Goal: Information Seeking & Learning: Learn about a topic

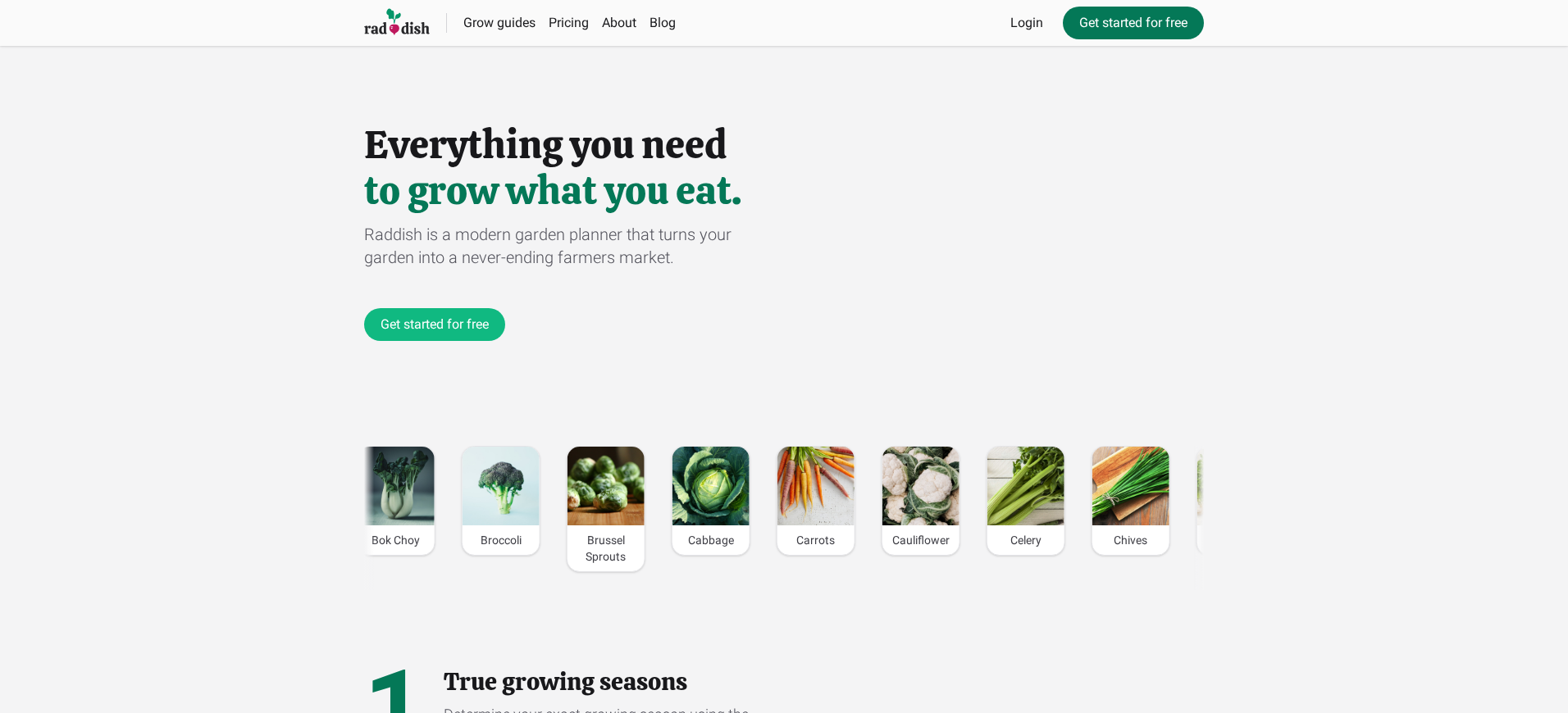
click at [1132, 23] on link "Get started for free" at bounding box center [1133, 22] width 141 height 33
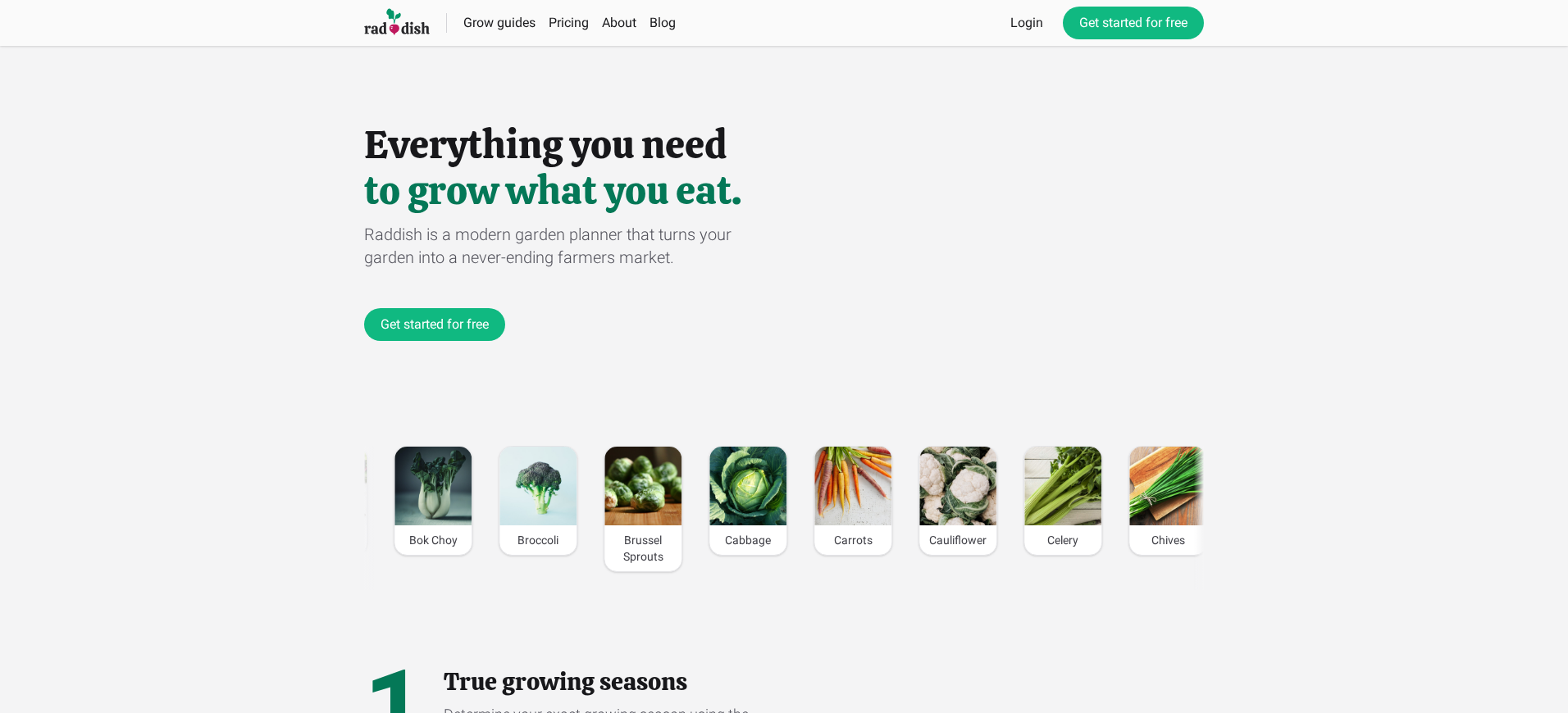
scroll to position [0, 1962]
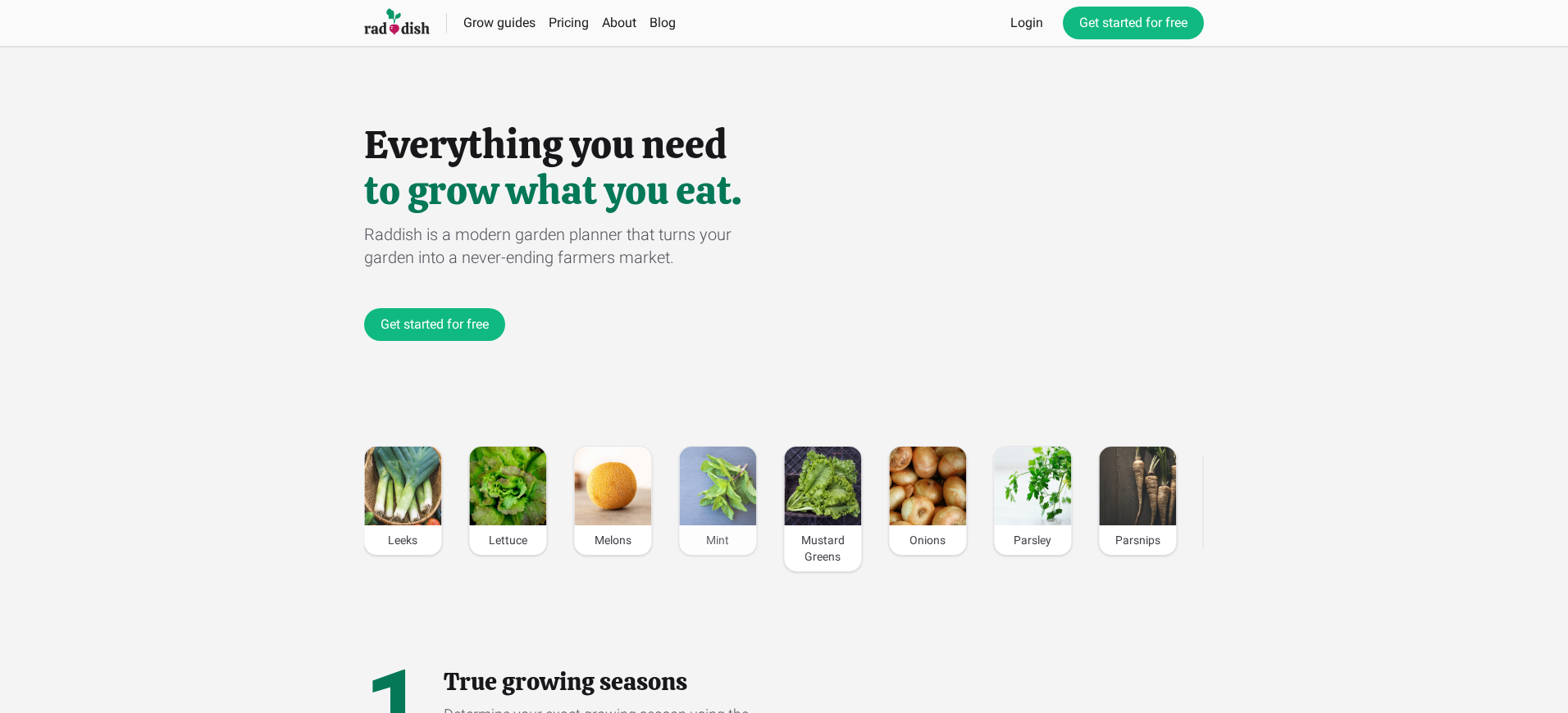
click at [718, 540] on div "Mint" at bounding box center [717, 539] width 77 height 29
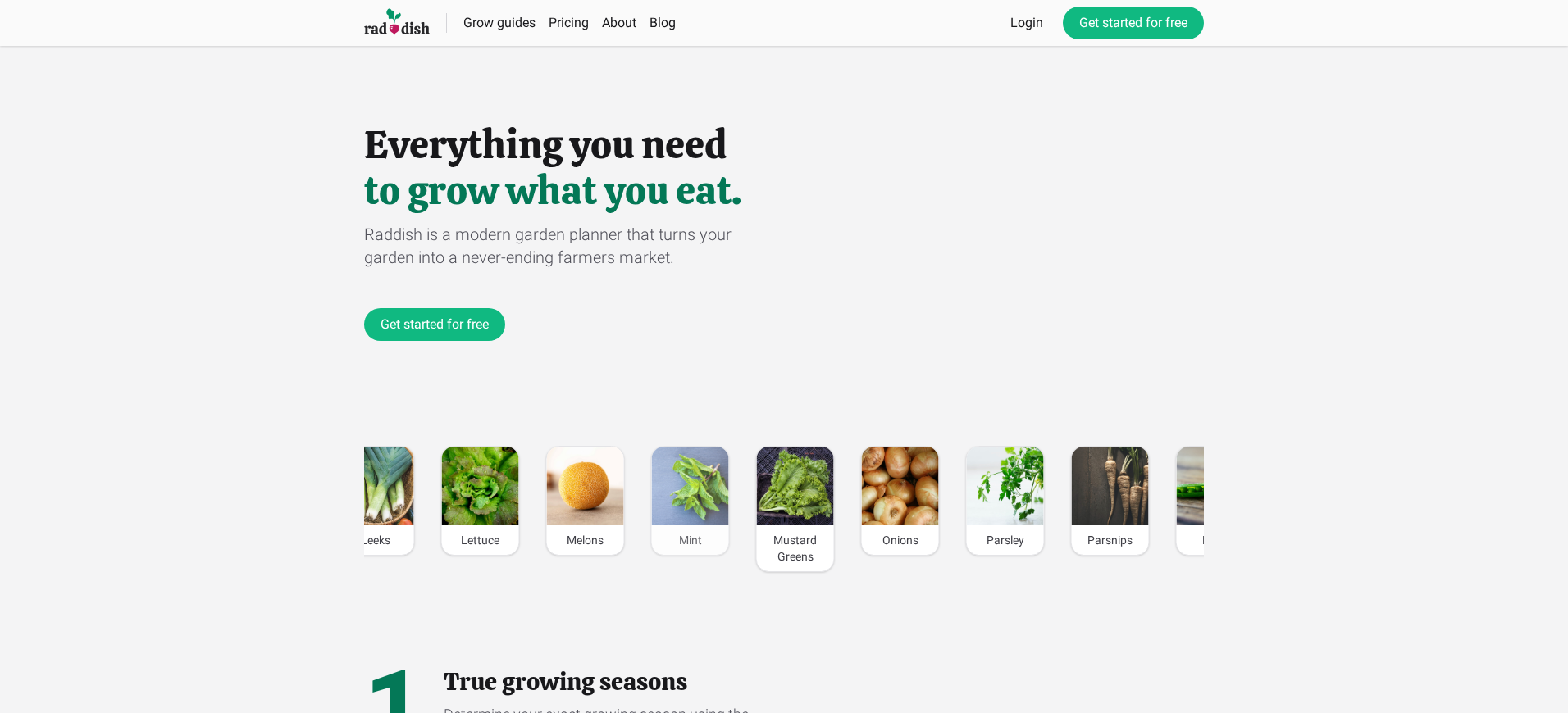
click at [689, 540] on div "Mint" at bounding box center [690, 539] width 77 height 29
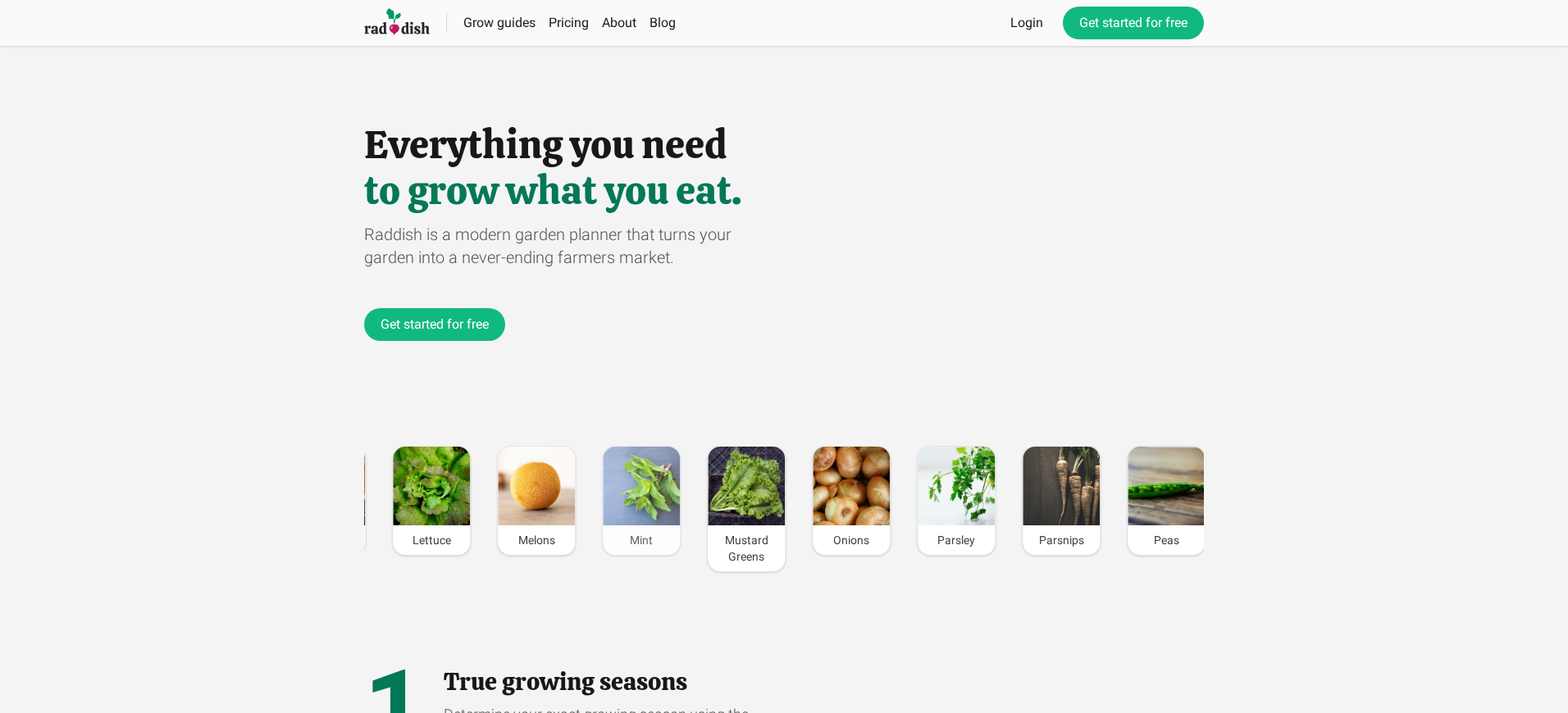
click at [640, 540] on div "Mint" at bounding box center [641, 539] width 77 height 29
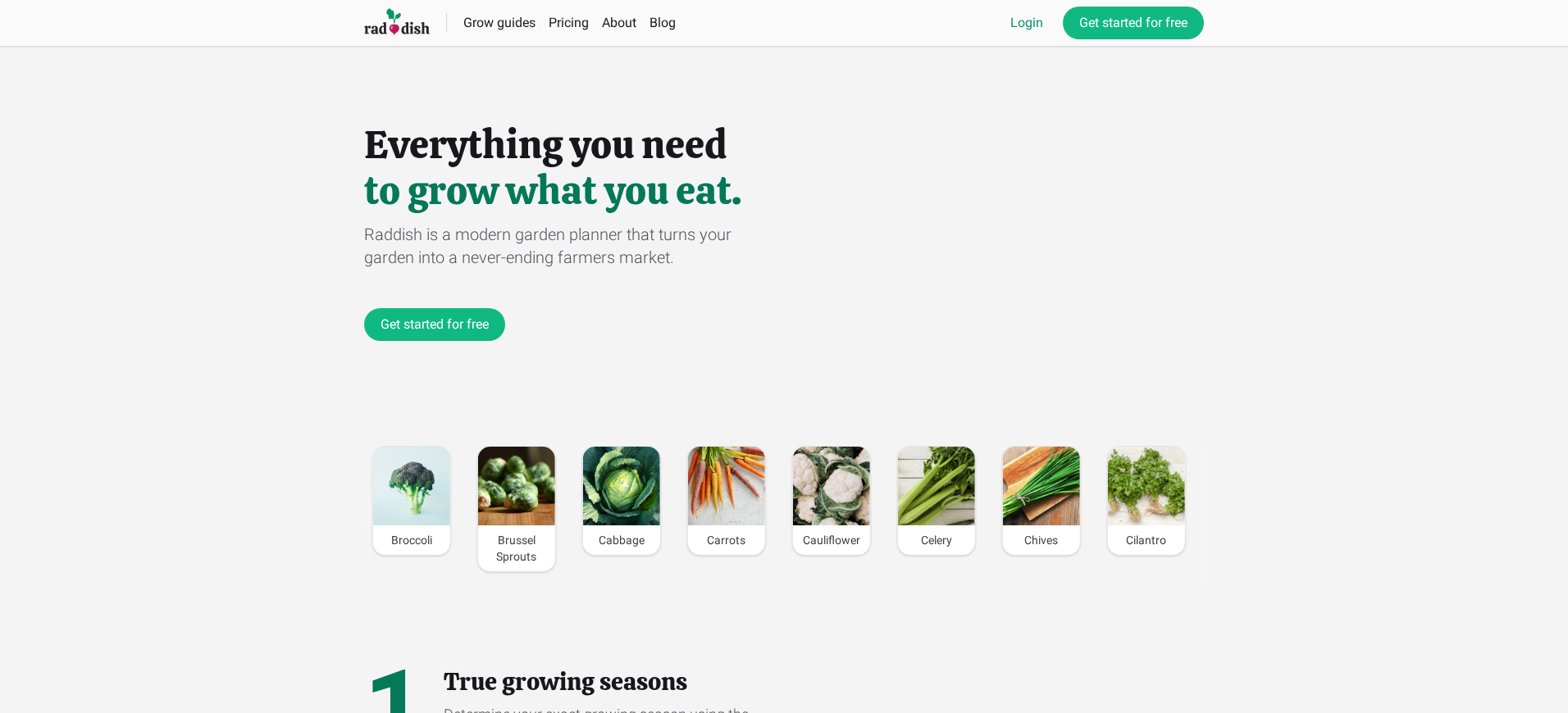
click at [1026, 23] on link "Login" at bounding box center [1027, 23] width 33 height 20
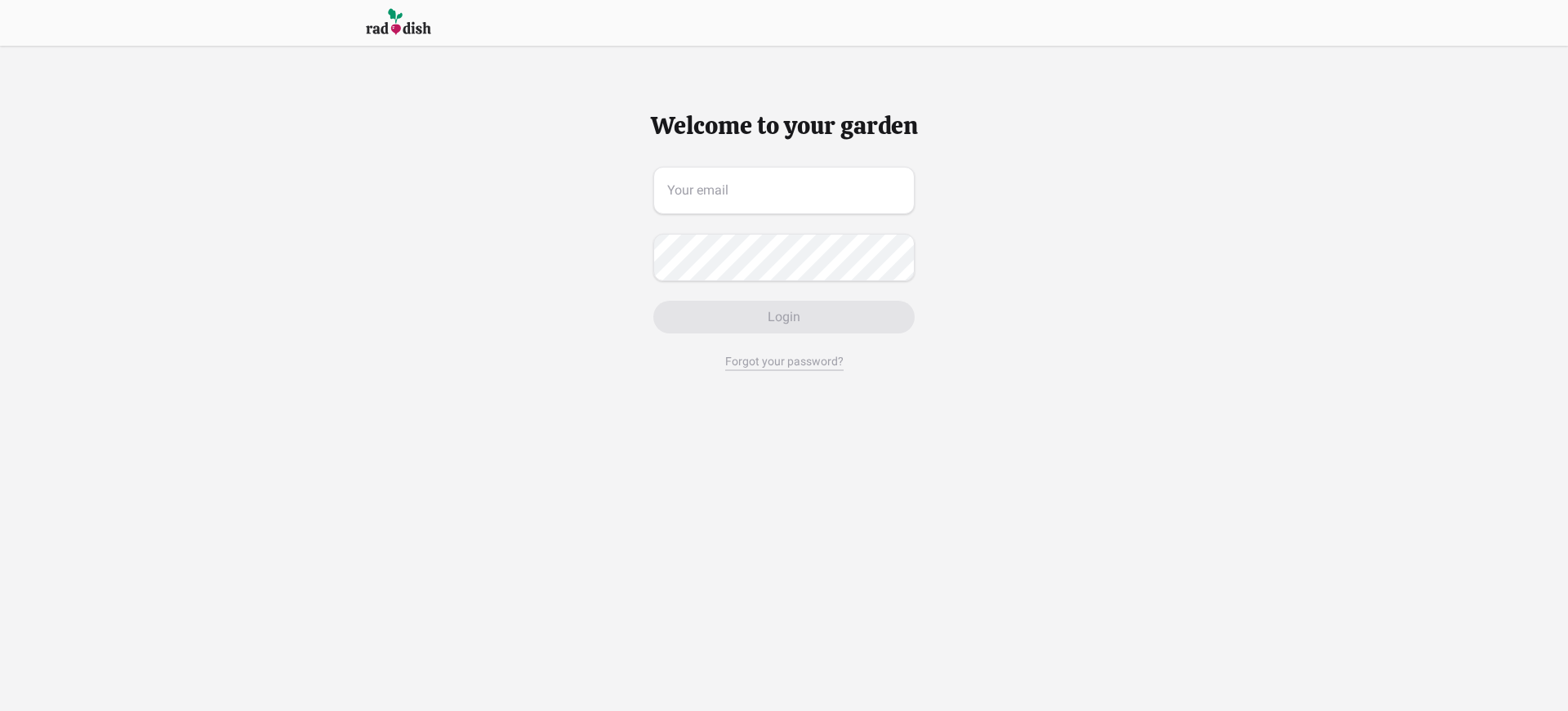
click at [783, 317] on span "Login" at bounding box center [784, 317] width 33 height 19
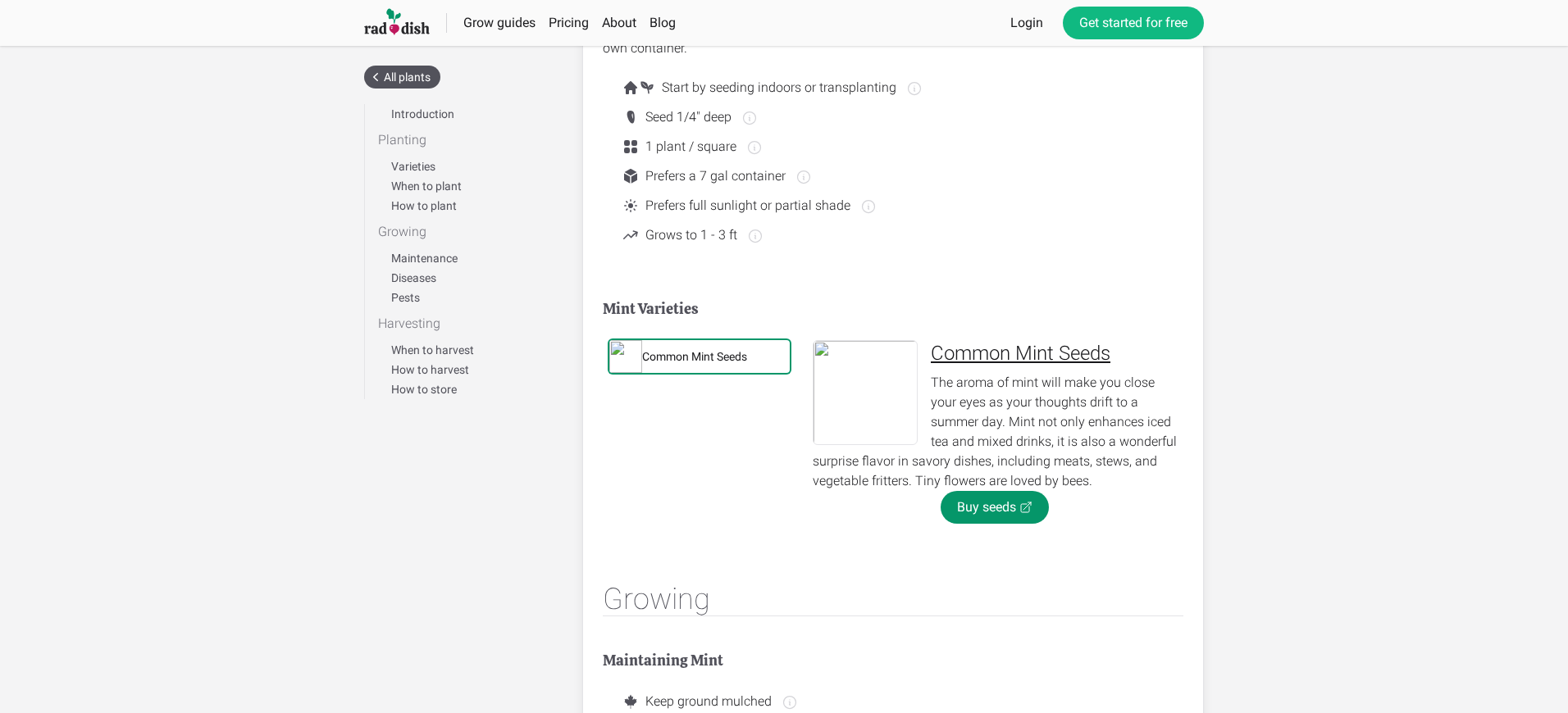
click at [695, 356] on div "Common Mint Seeds" at bounding box center [695, 356] width 105 height 16
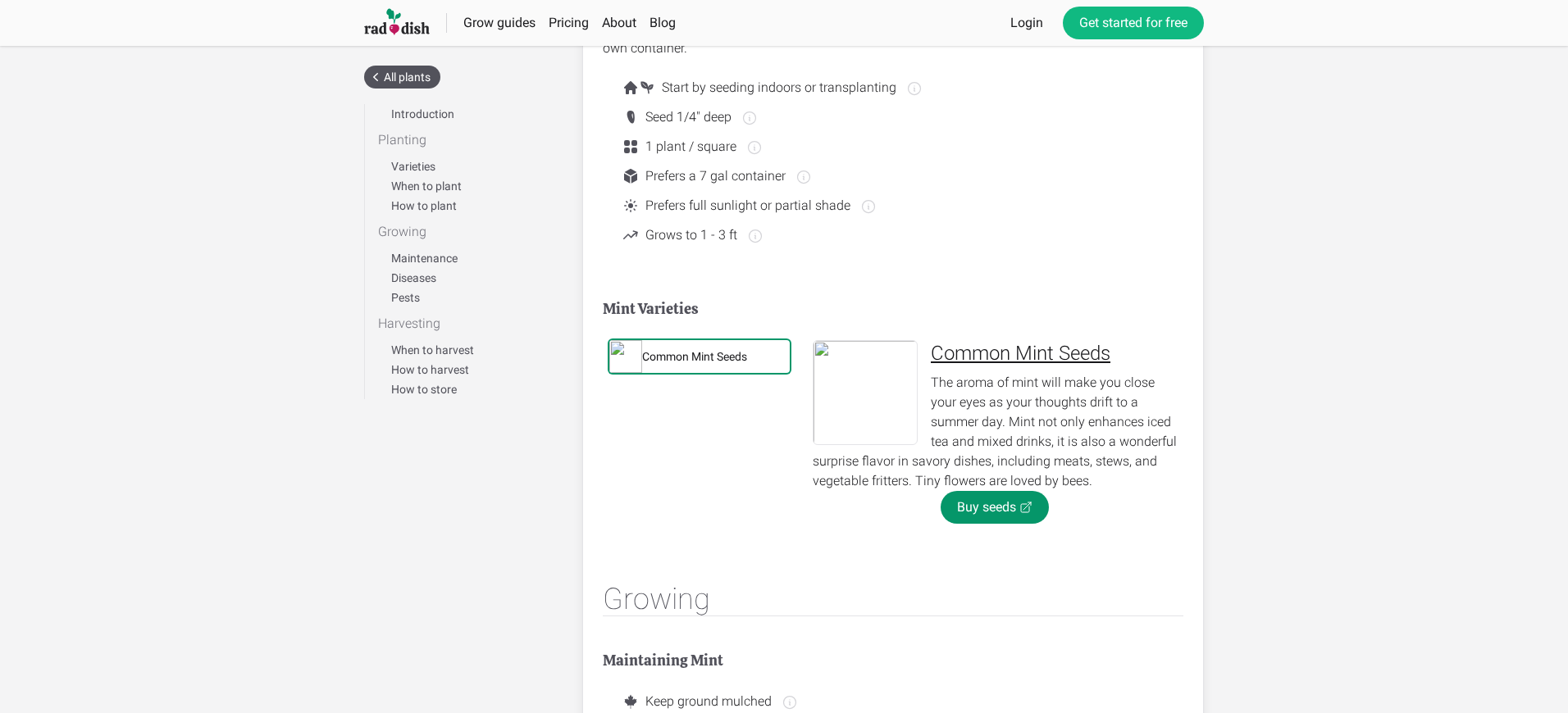
click at [695, 356] on div "Common Mint Seeds" at bounding box center [695, 356] width 105 height 16
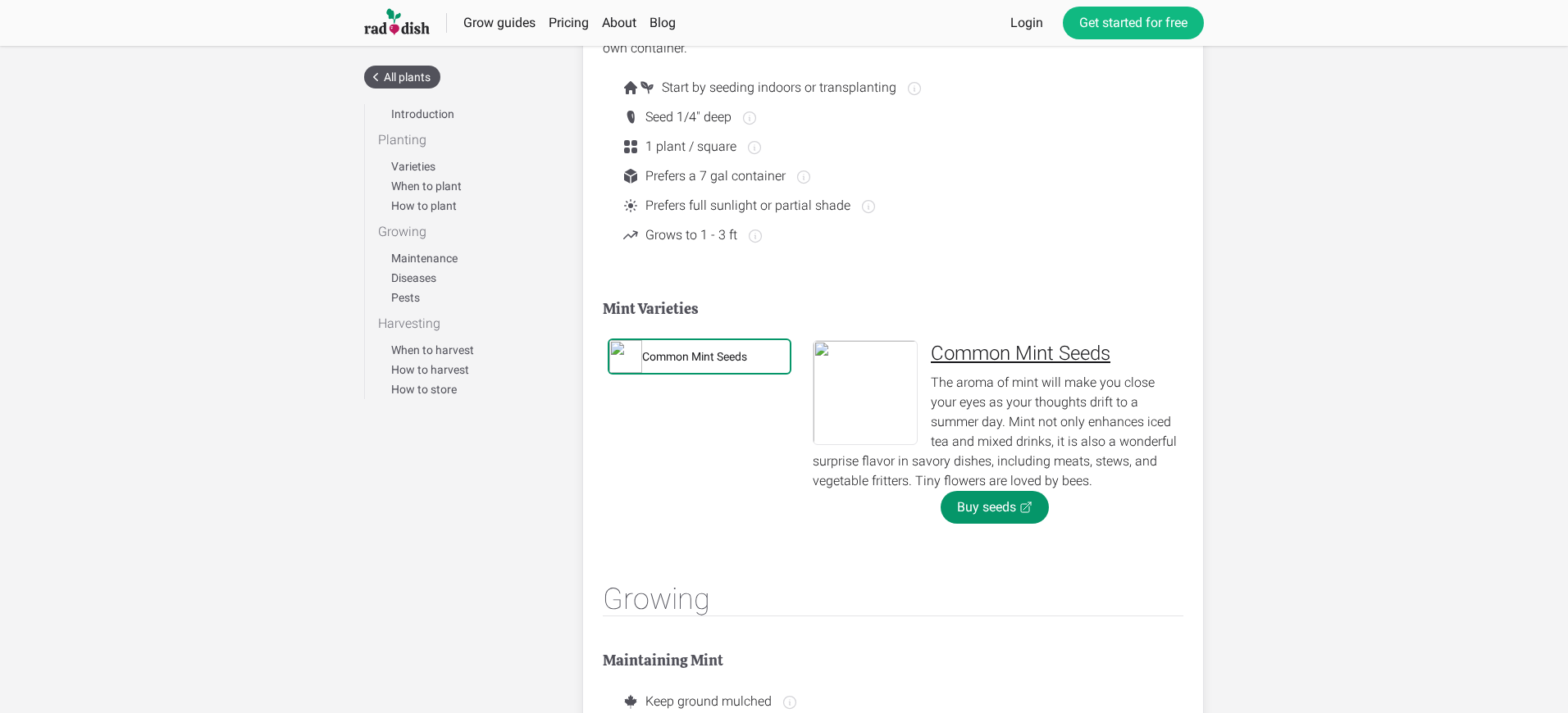
click at [695, 356] on div "Common Mint Seeds" at bounding box center [695, 356] width 105 height 16
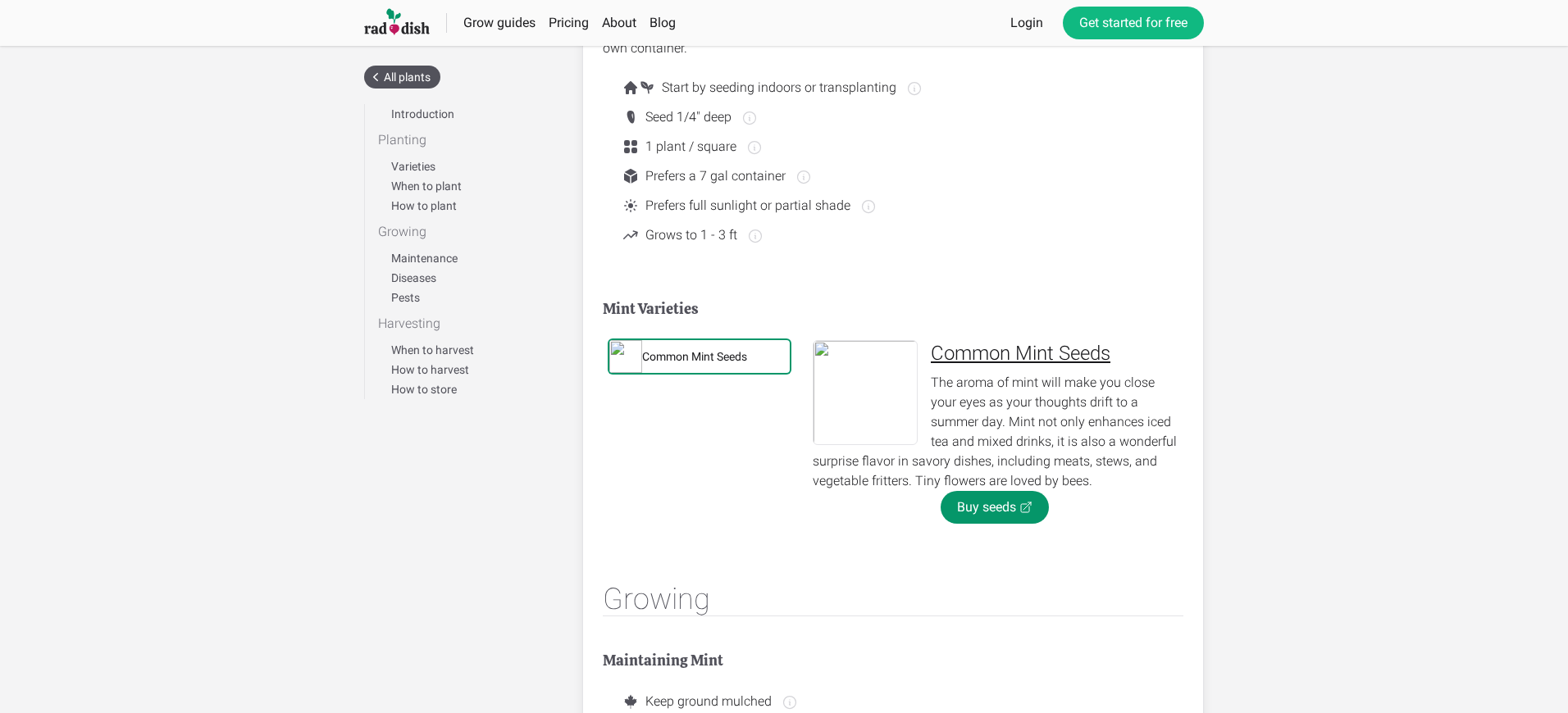
click at [695, 356] on div "Common Mint Seeds" at bounding box center [695, 356] width 105 height 16
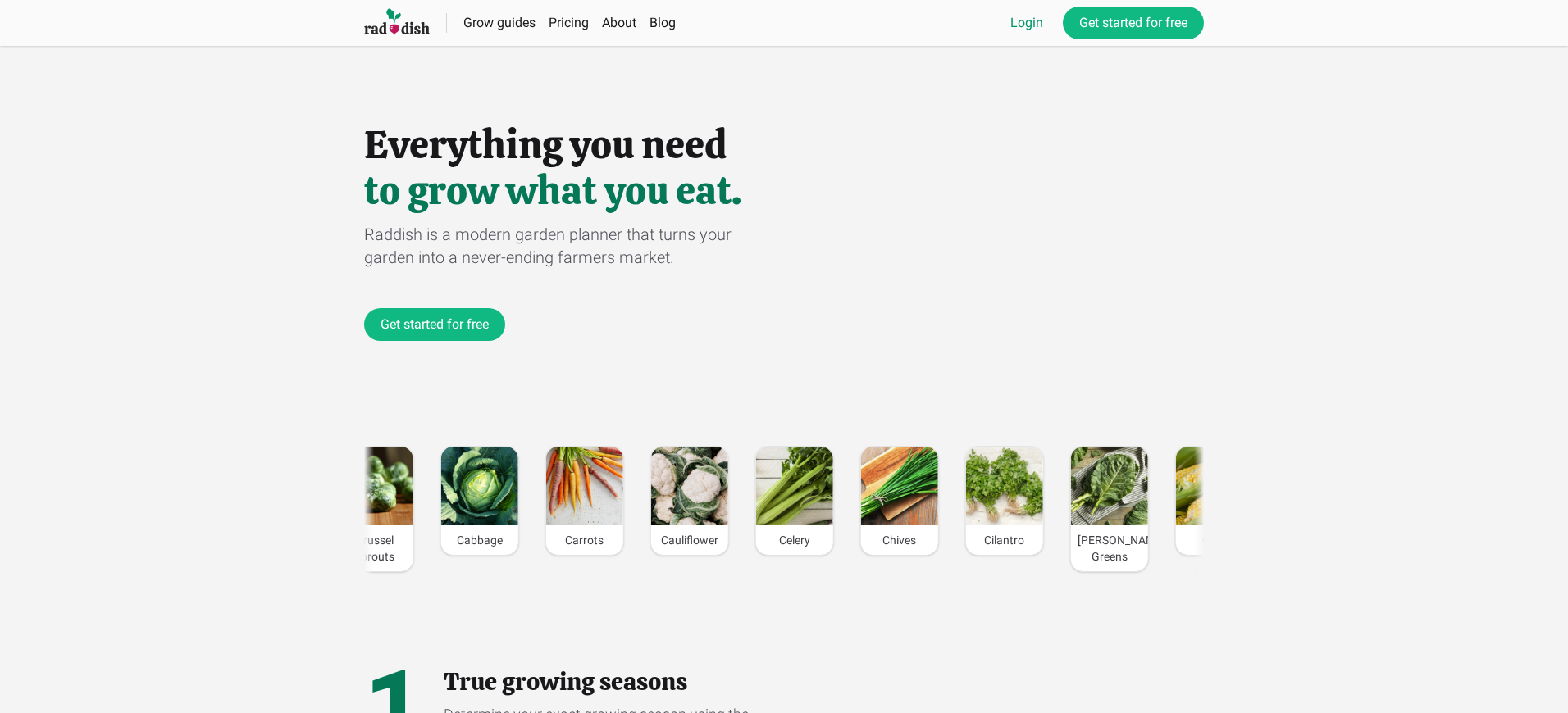
click at [1026, 23] on link "Login" at bounding box center [1027, 23] width 33 height 20
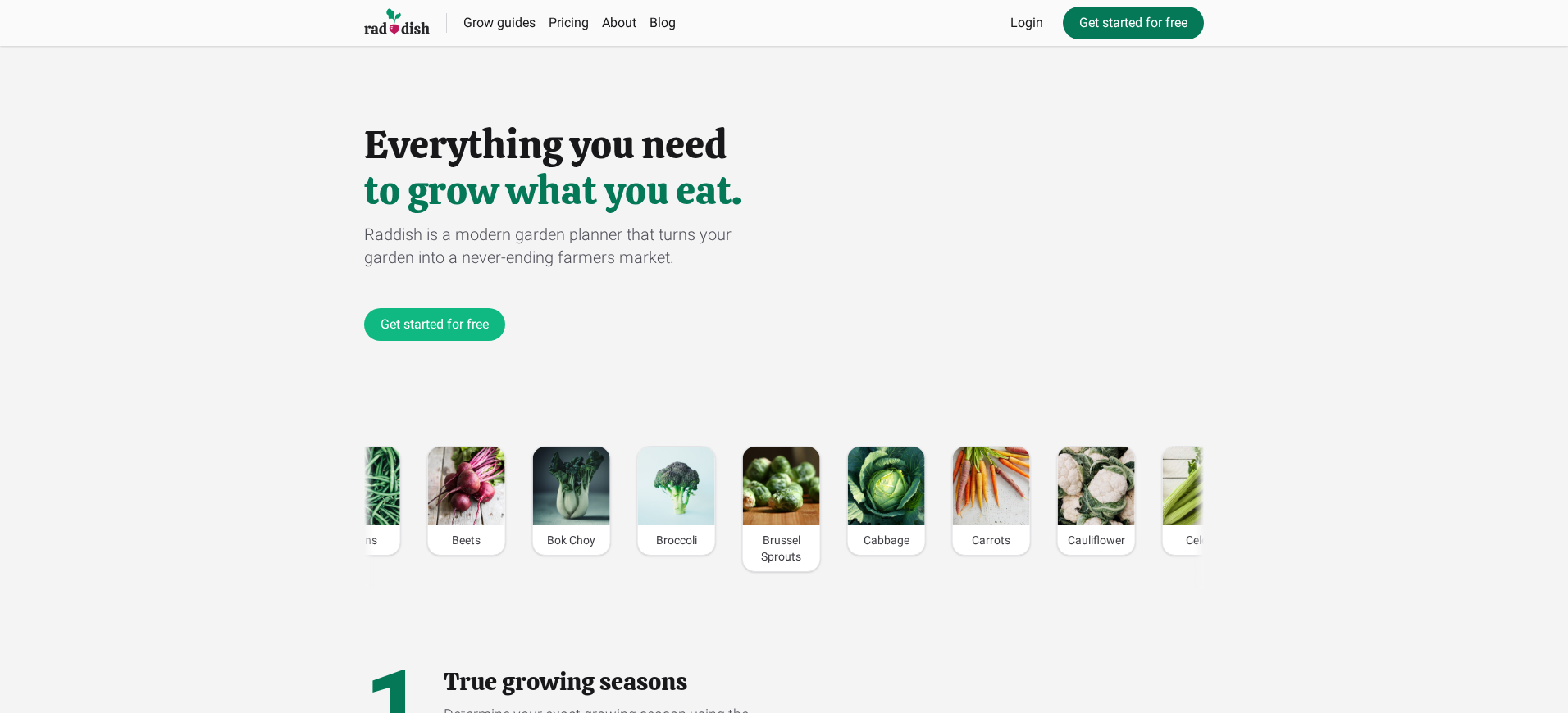
click at [1132, 23] on link "Get started for free" at bounding box center [1133, 22] width 141 height 33
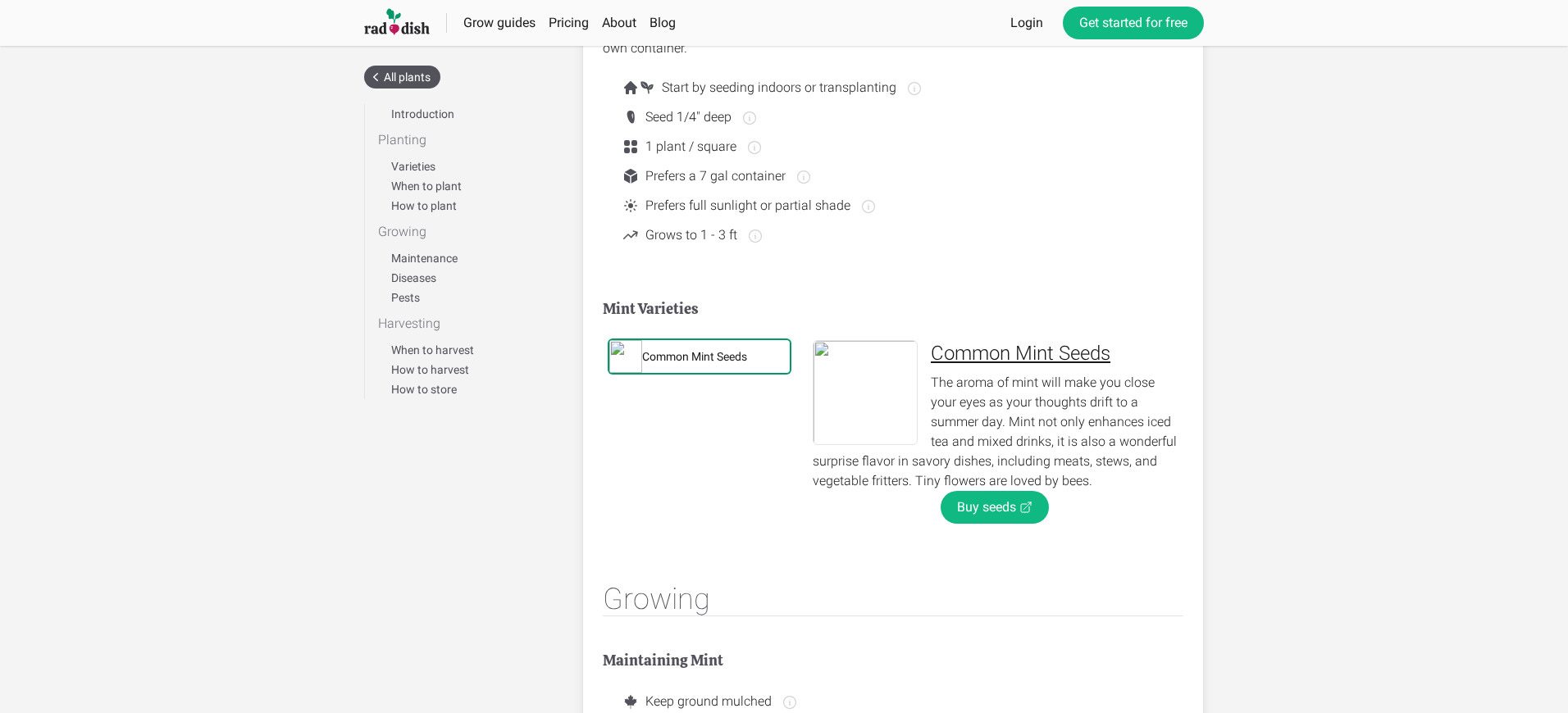
click at [994, 507] on link "Buy seeds" at bounding box center [995, 507] width 108 height 33
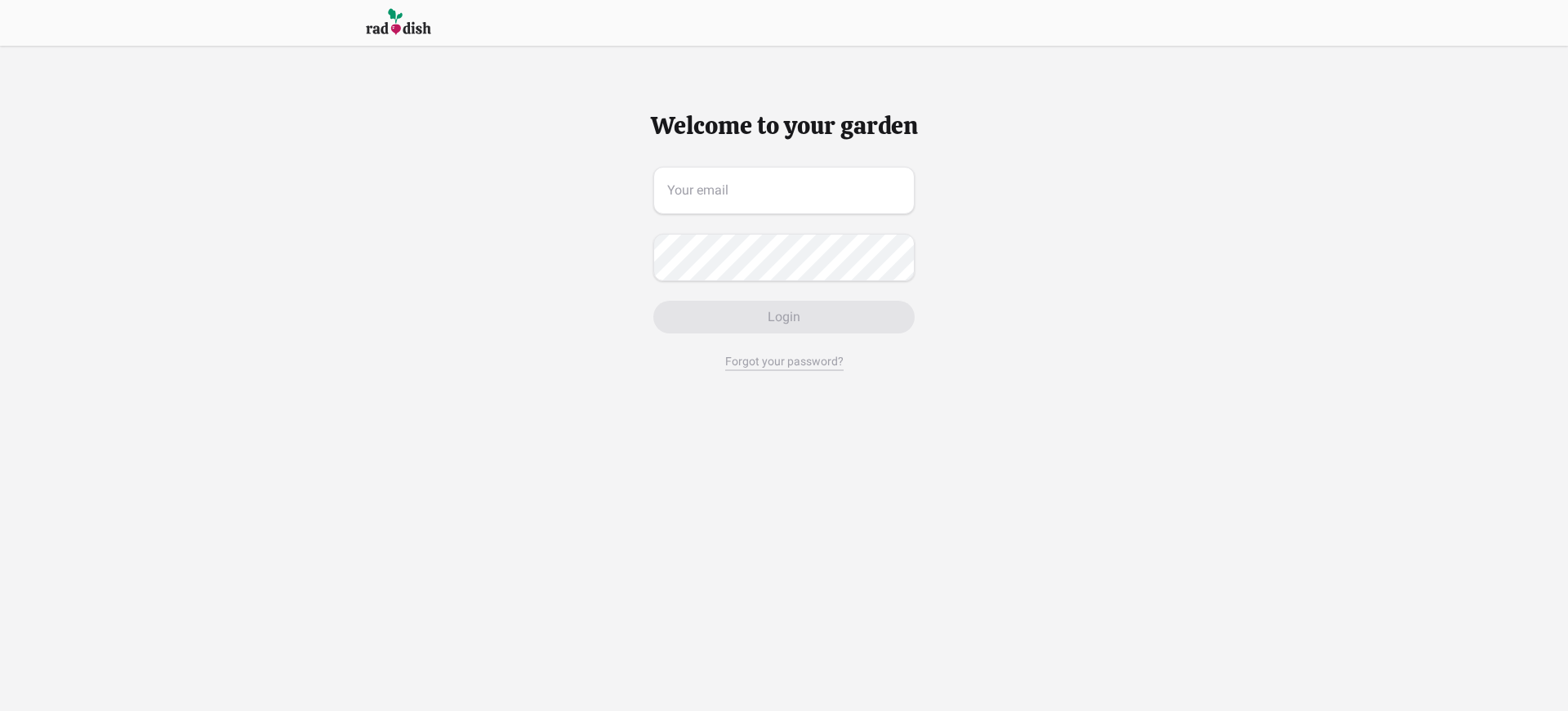
click at [783, 317] on span "Login" at bounding box center [784, 317] width 33 height 19
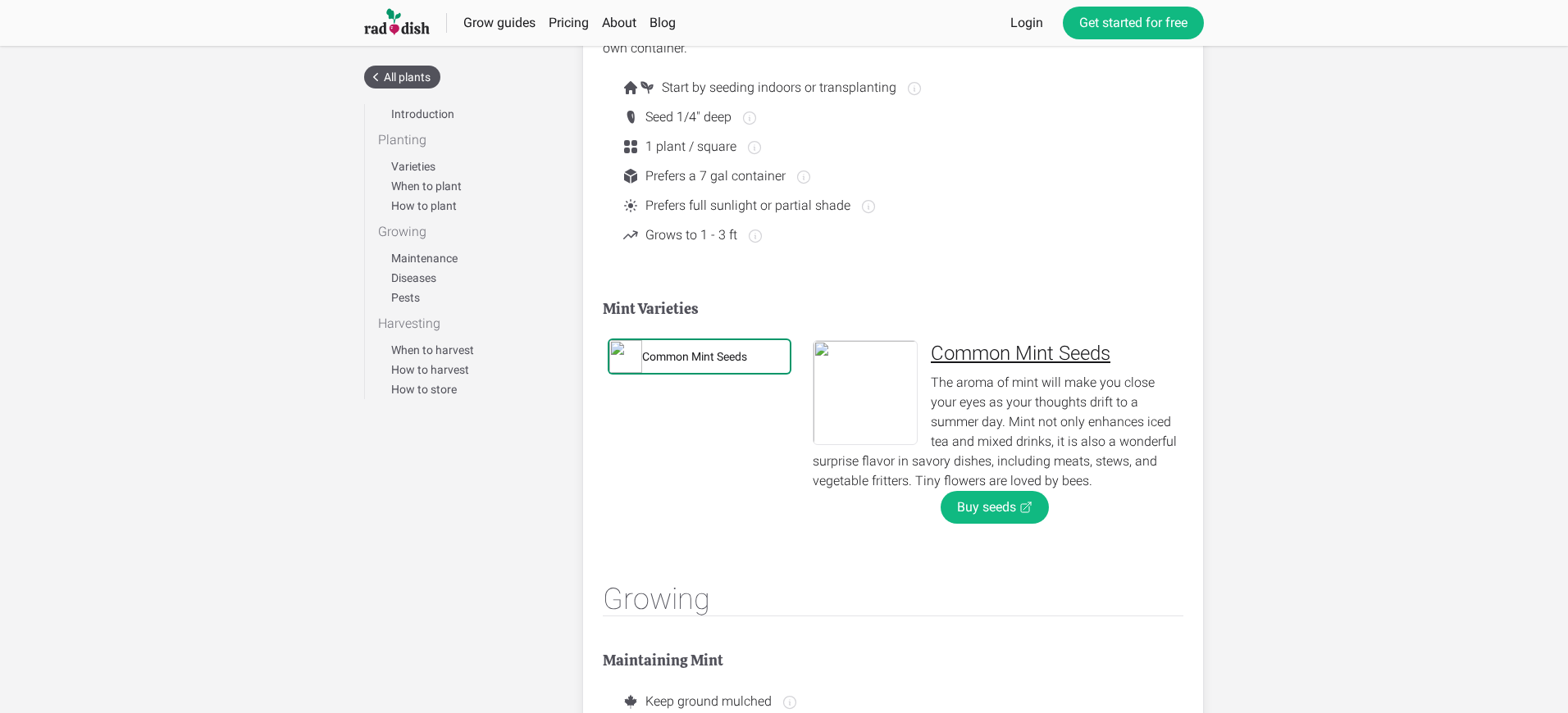
click at [994, 507] on link "Buy seeds" at bounding box center [995, 507] width 108 height 33
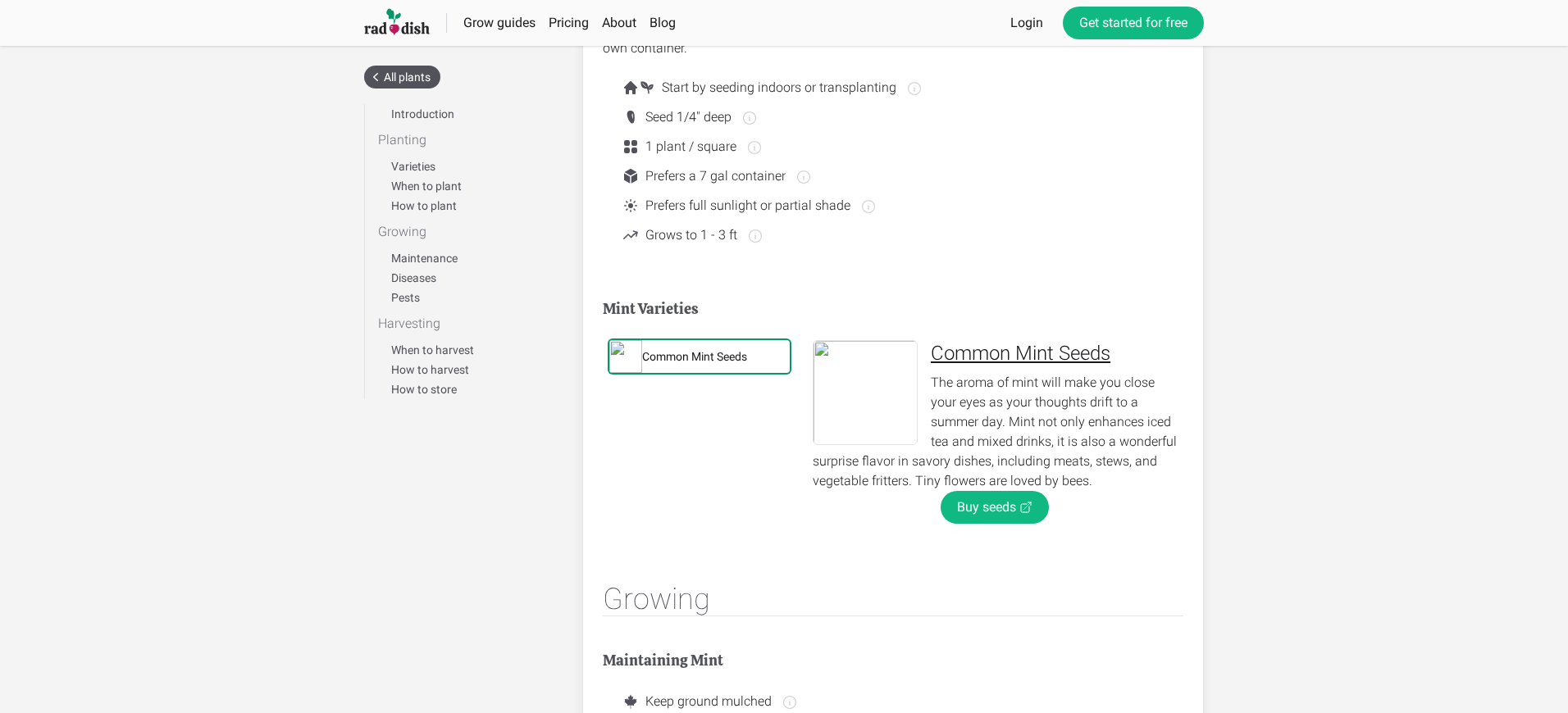
click at [994, 507] on link "Buy seeds" at bounding box center [995, 507] width 108 height 33
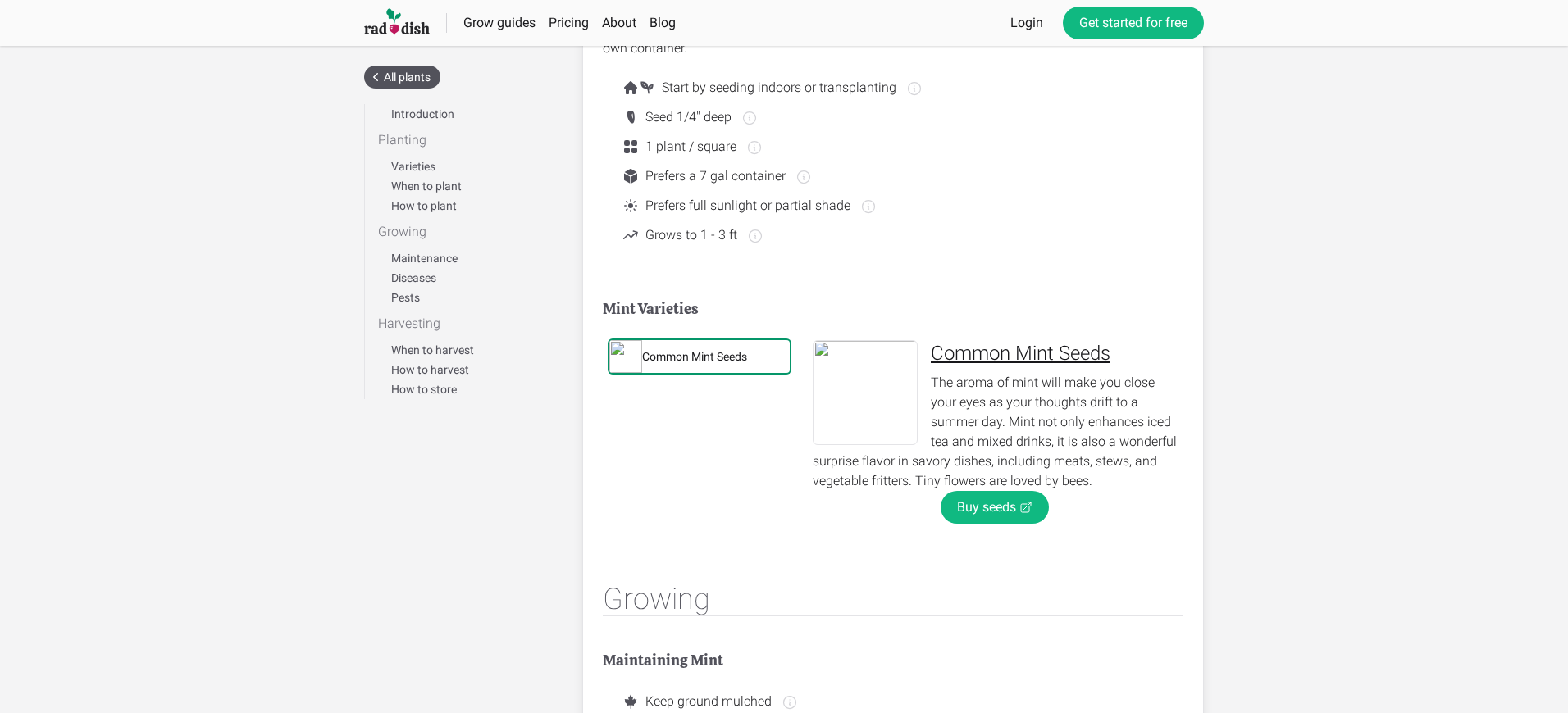
click at [994, 507] on link "Buy seeds" at bounding box center [995, 507] width 108 height 33
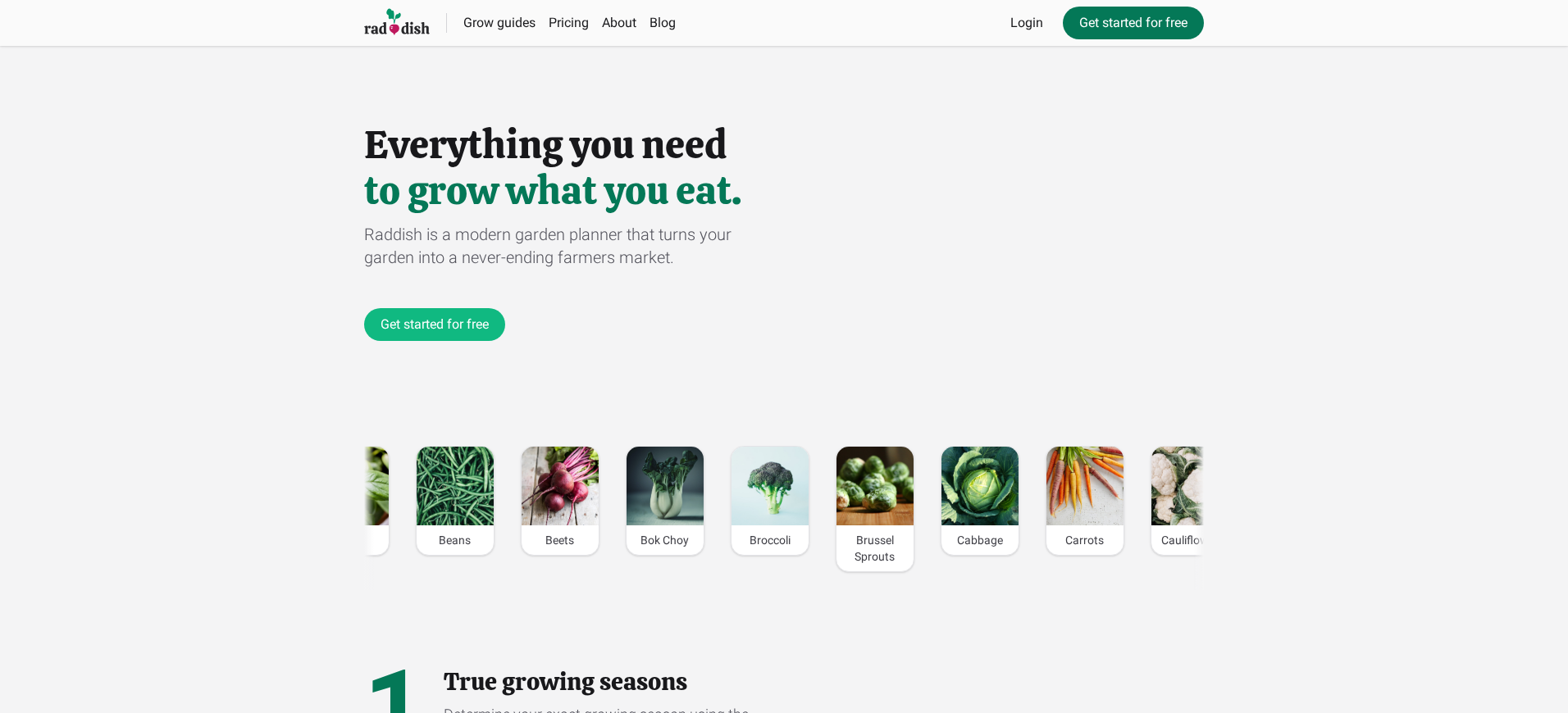
click at [1132, 23] on link "Get started for free" at bounding box center [1133, 22] width 141 height 33
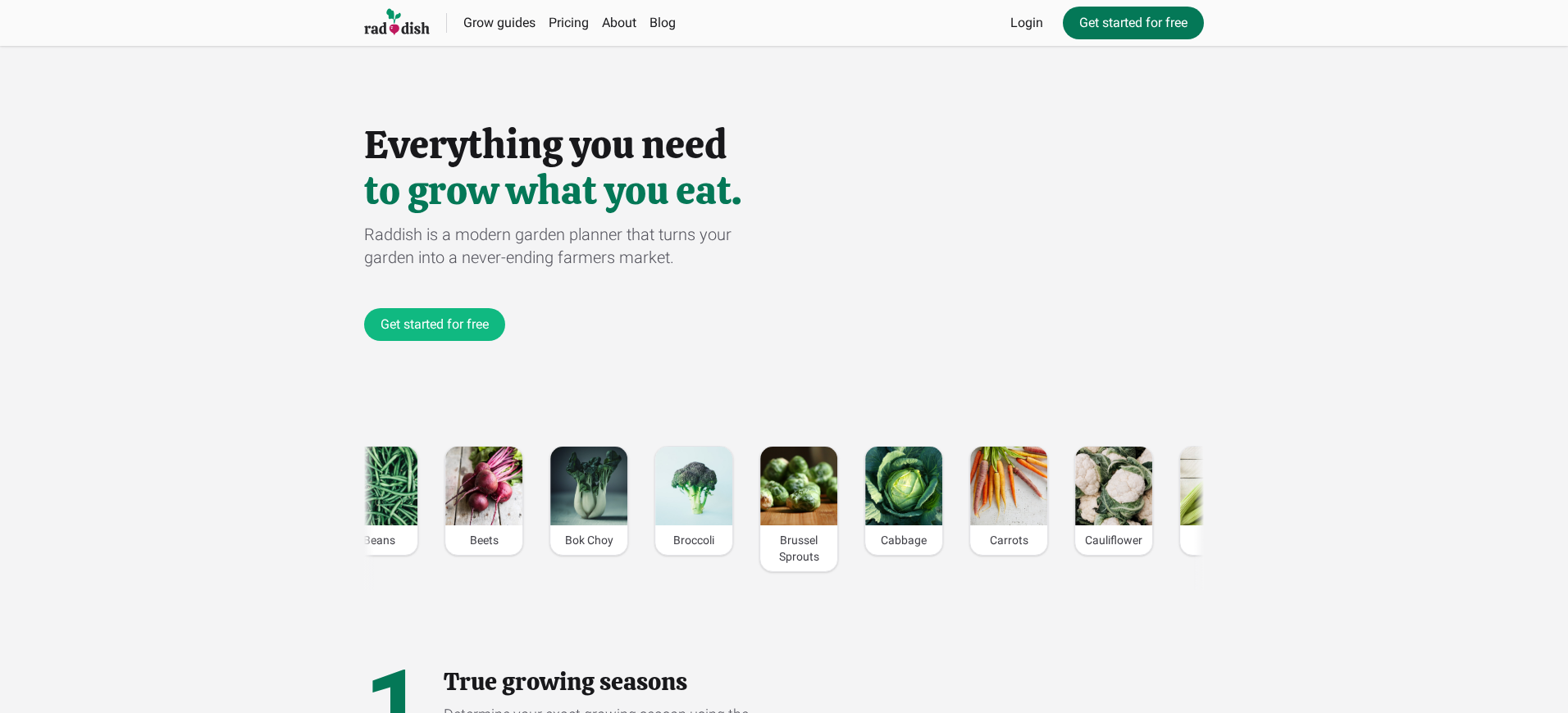
click at [1132, 23] on link "Get started for free" at bounding box center [1133, 22] width 141 height 33
